Goal: Task Accomplishment & Management: Manage account settings

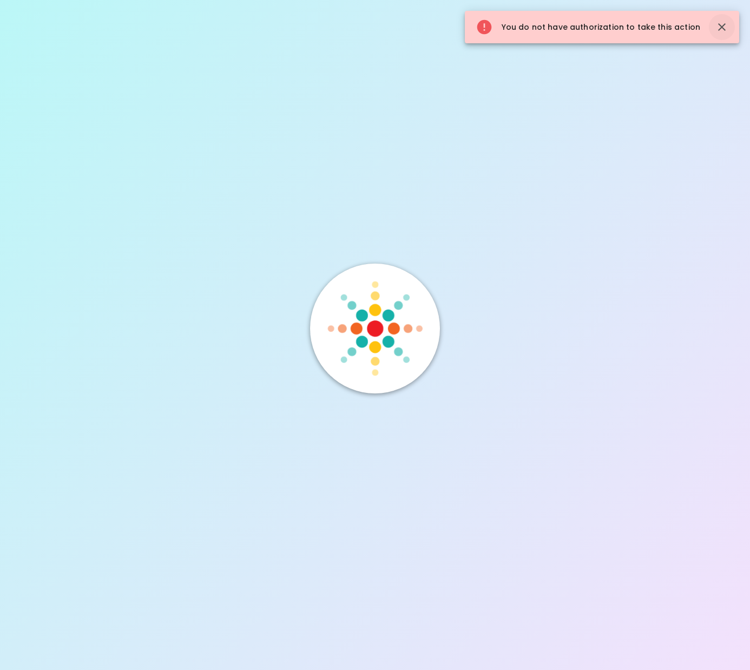
click at [718, 27] on icon "button" at bounding box center [721, 27] width 13 height 13
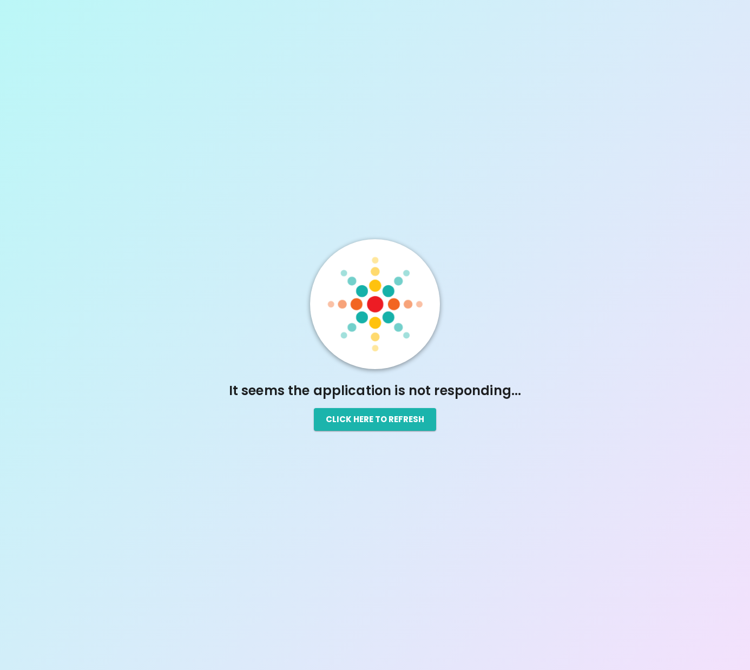
drag, startPoint x: 218, startPoint y: 387, endPoint x: 231, endPoint y: 393, distance: 14.3
click at [218, 387] on h5 "It seems the application is not responding..." at bounding box center [375, 390] width 422 height 17
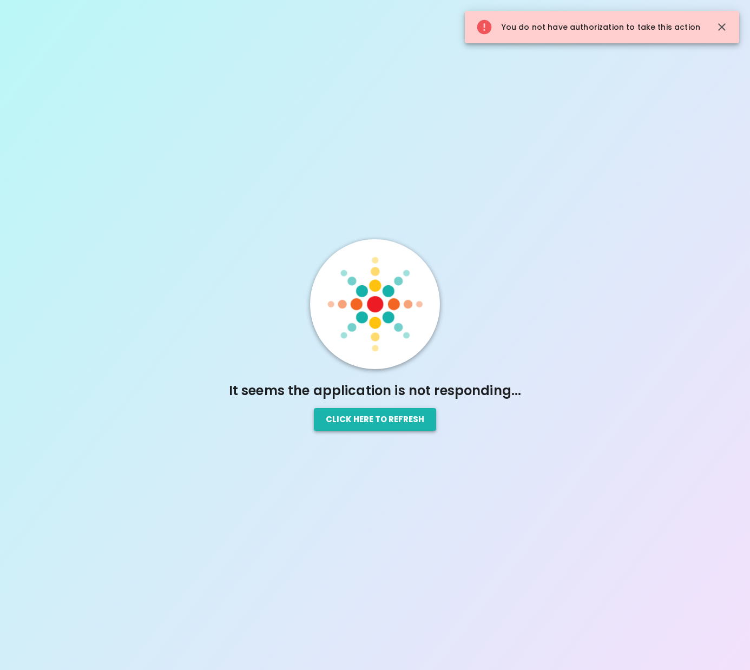
drag, startPoint x: 368, startPoint y: 428, endPoint x: 368, endPoint y: 421, distance: 7.1
click at [368, 426] on button "Click here to refresh" at bounding box center [375, 419] width 122 height 23
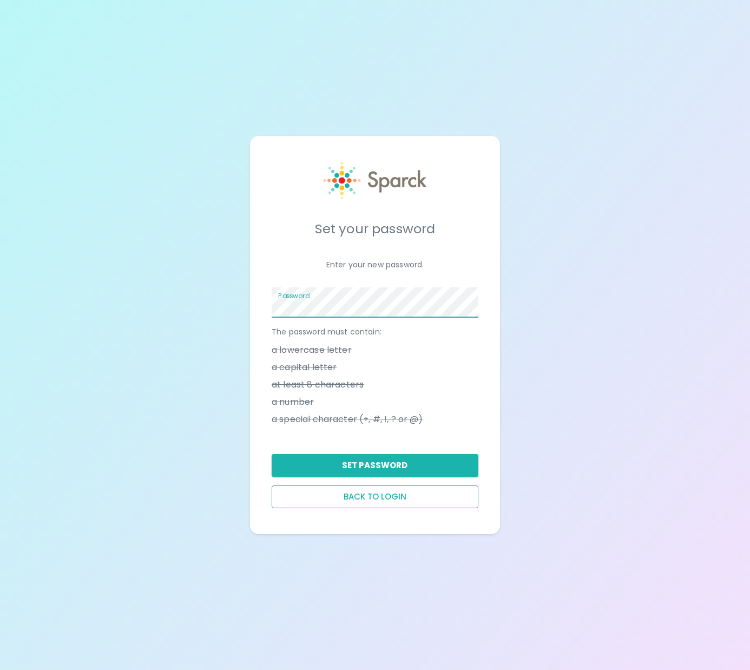
click at [377, 496] on button "Back to login" at bounding box center [374, 496] width 207 height 23
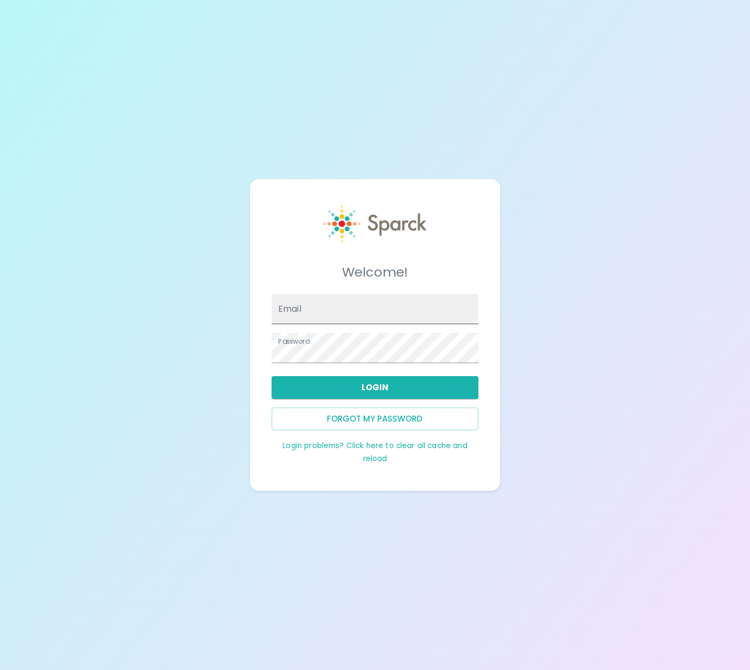
type input "marci@redeemerlubbock.org"
click at [313, 302] on input "marci@redeemerlubbock.org" at bounding box center [374, 309] width 207 height 30
click at [322, 308] on input "marci@redeemerlubbock.org" at bounding box center [374, 309] width 207 height 30
click at [152, 295] on div "Welcome! Email marci@redeemerlubbock.org Password Login Forgot my password Logi…" at bounding box center [375, 335] width 750 height 670
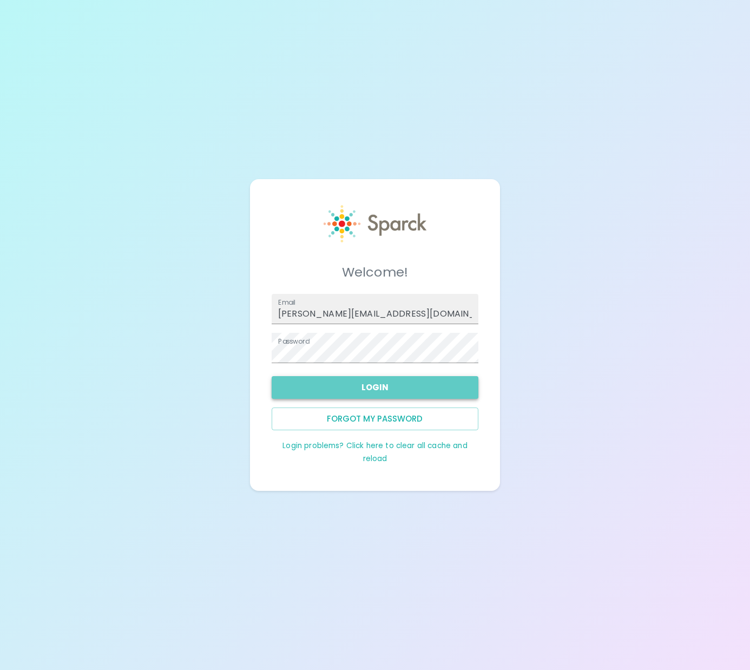
click at [336, 389] on button "Login" at bounding box center [374, 387] width 207 height 23
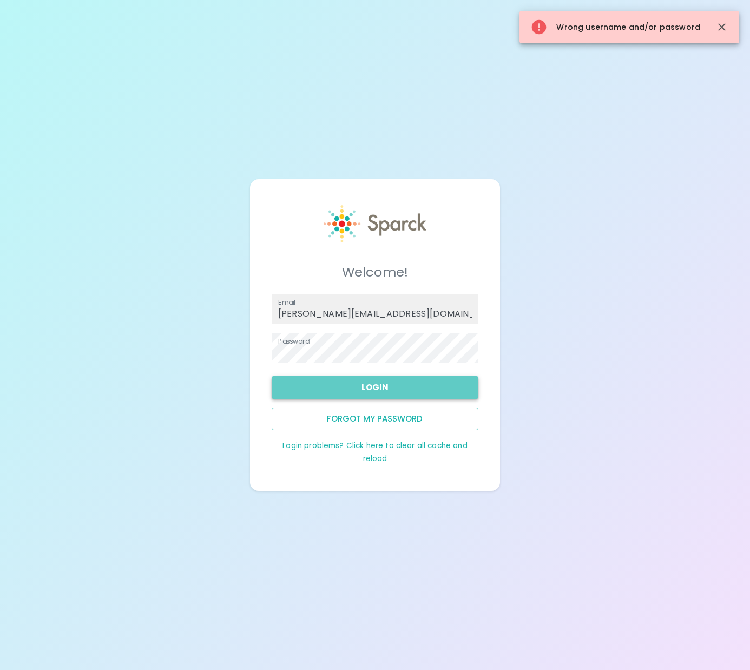
click at [350, 383] on button "Login" at bounding box center [374, 387] width 207 height 23
